Goal: Information Seeking & Learning: Find specific fact

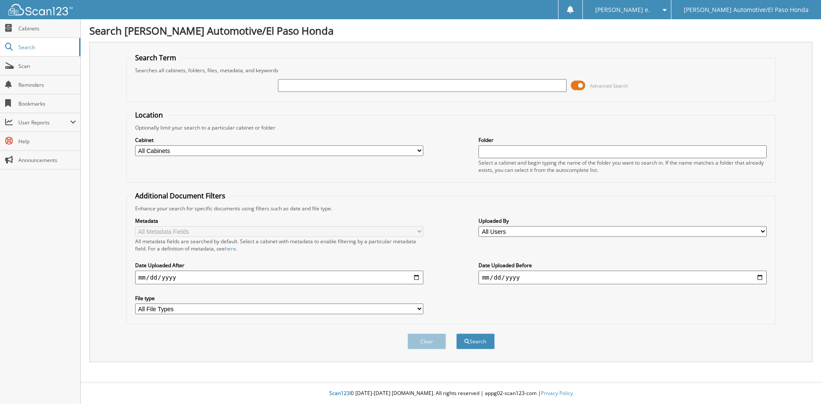
click at [306, 86] on input "text" at bounding box center [422, 85] width 288 height 13
type input "51984A"
click at [471, 343] on button "Search" at bounding box center [475, 341] width 38 height 16
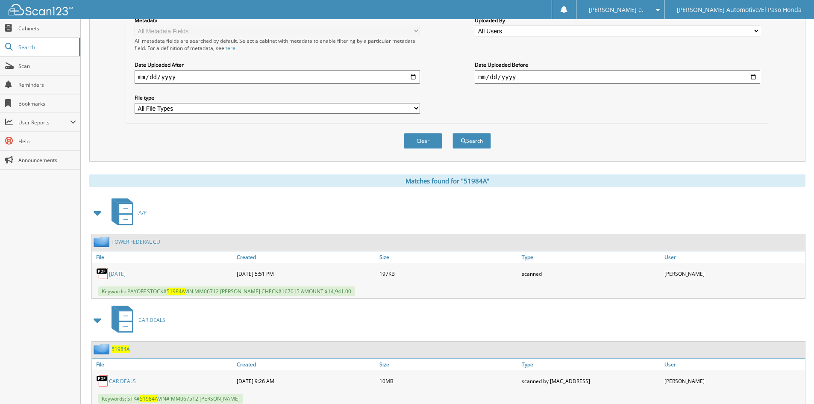
scroll to position [229, 0]
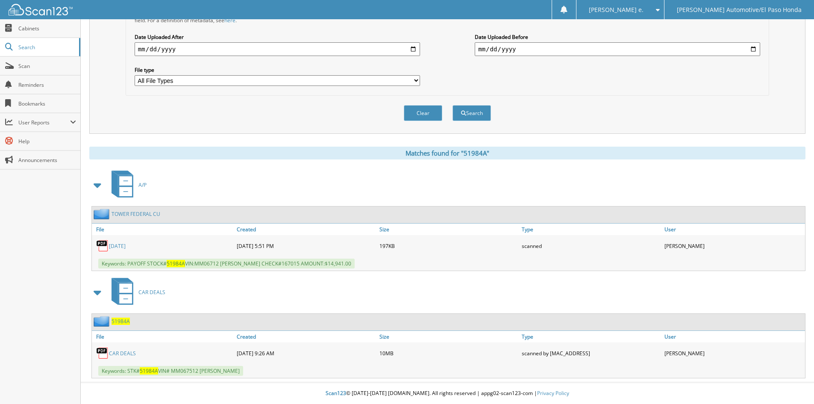
click at [120, 321] on span "51984A" at bounding box center [121, 321] width 18 height 7
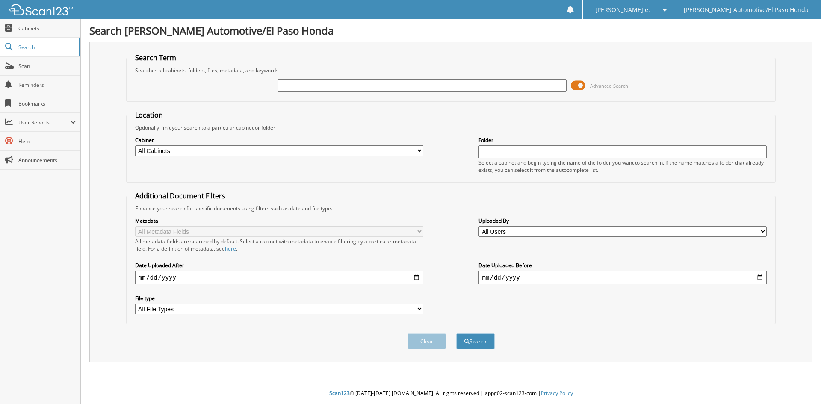
click at [318, 82] on input "text" at bounding box center [422, 85] width 288 height 13
type input "52246"
click at [471, 346] on button "Search" at bounding box center [475, 341] width 38 height 16
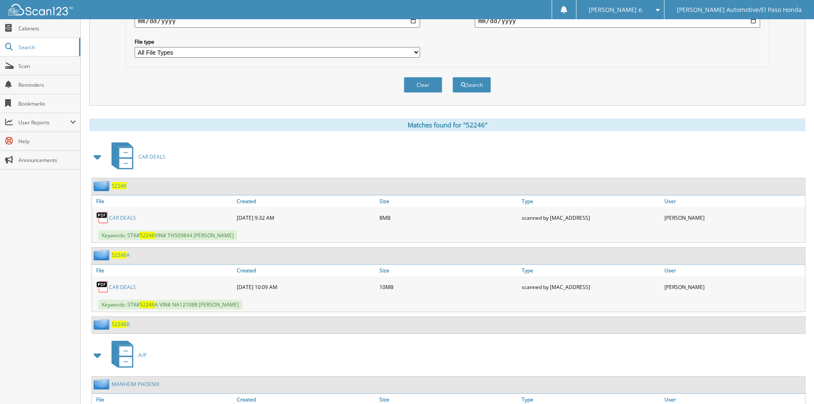
scroll to position [320, 0]
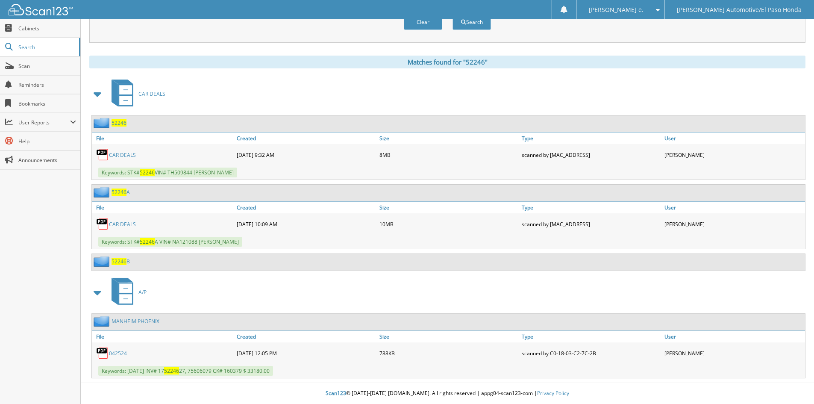
click at [118, 121] on span "52246" at bounding box center [119, 122] width 15 height 7
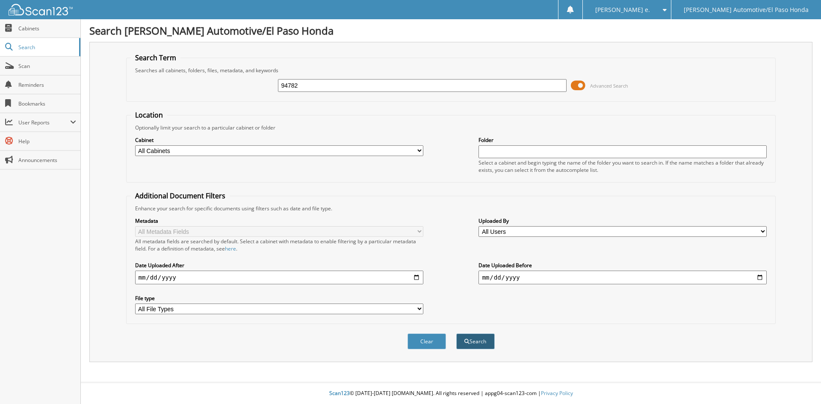
type input "94782"
click at [476, 343] on button "Search" at bounding box center [475, 341] width 38 height 16
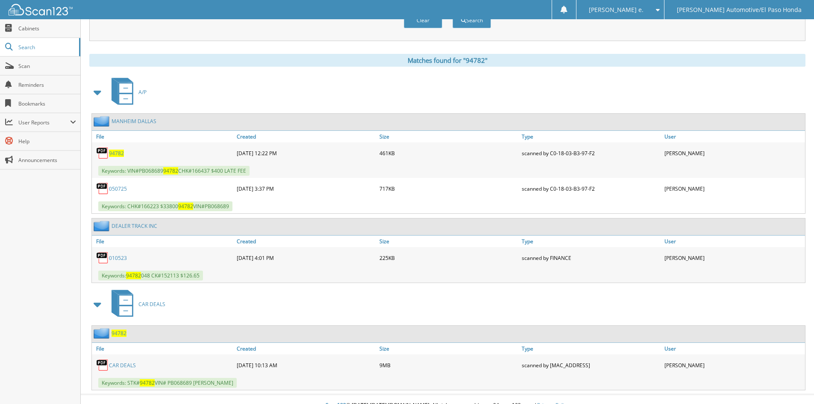
scroll to position [333, 0]
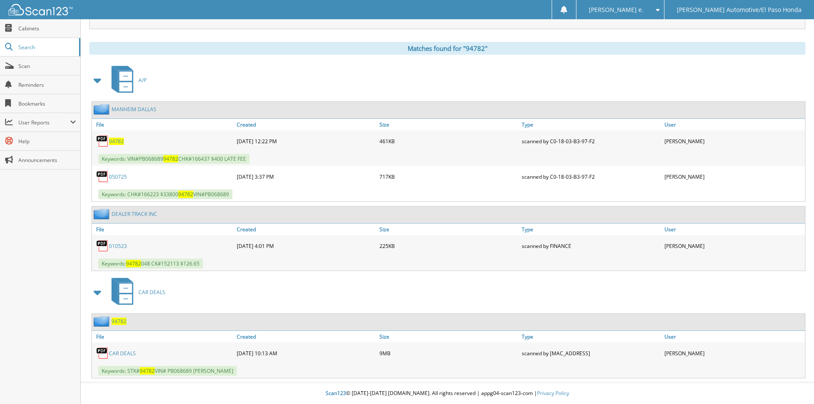
click at [114, 320] on span "94782" at bounding box center [119, 321] width 15 height 7
